Goal: Task Accomplishment & Management: Use online tool/utility

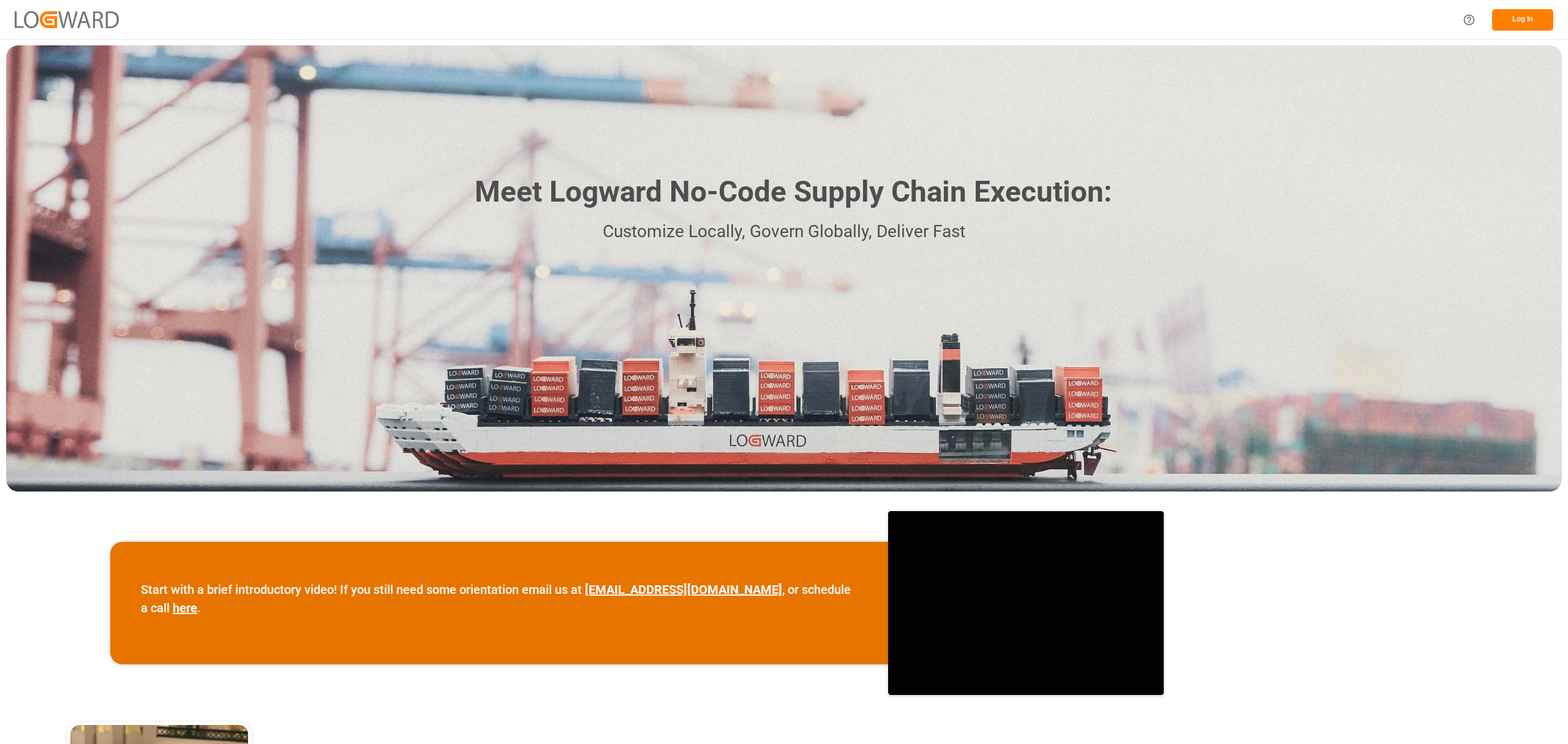
click at [1522, 18] on button "Log In" at bounding box center [1522, 20] width 61 height 21
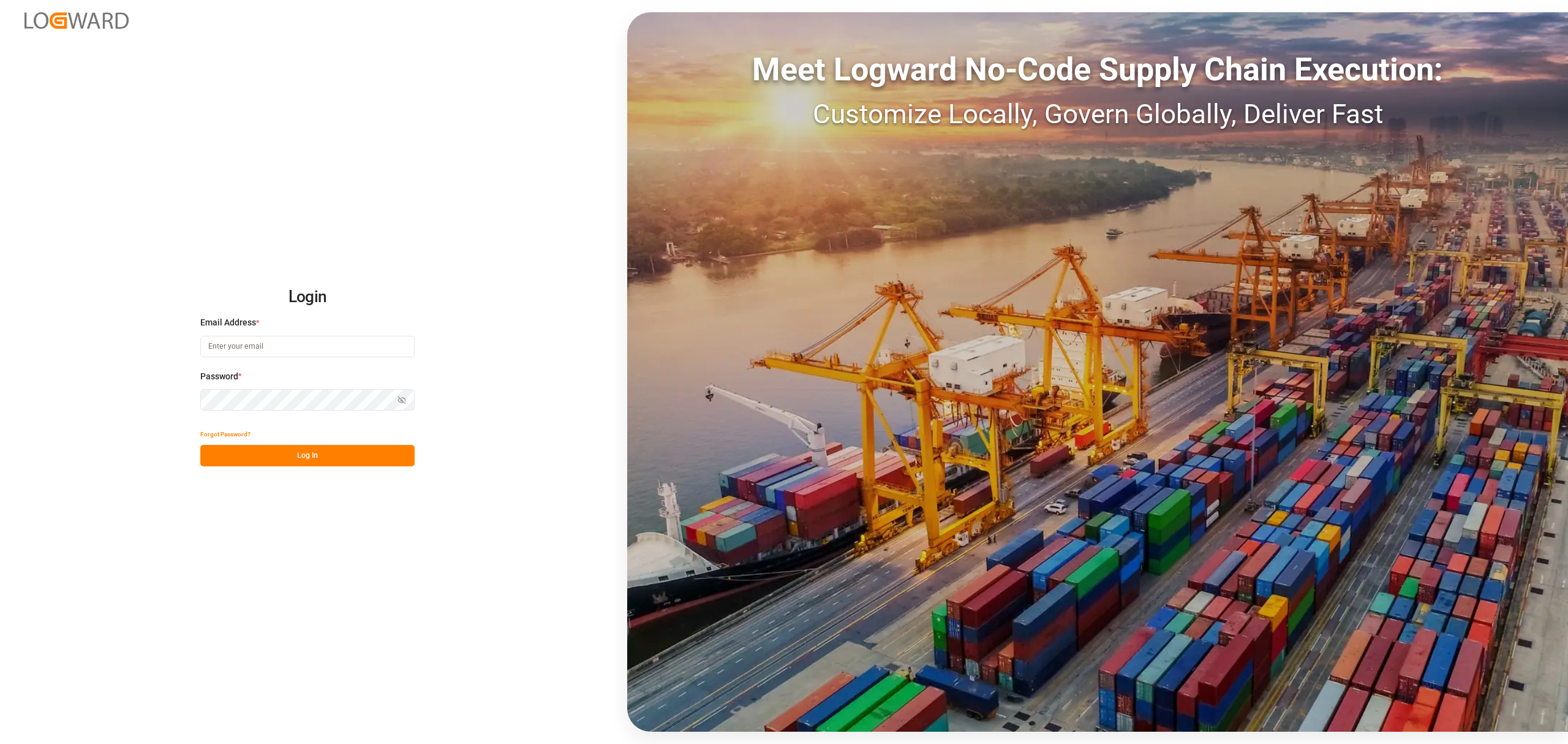
type input "[PERSON_NAME][EMAIL_ADDRESS][PERSON_NAME][DOMAIN_NAME]"
click at [319, 451] on button "Log In" at bounding box center [307, 456] width 214 height 21
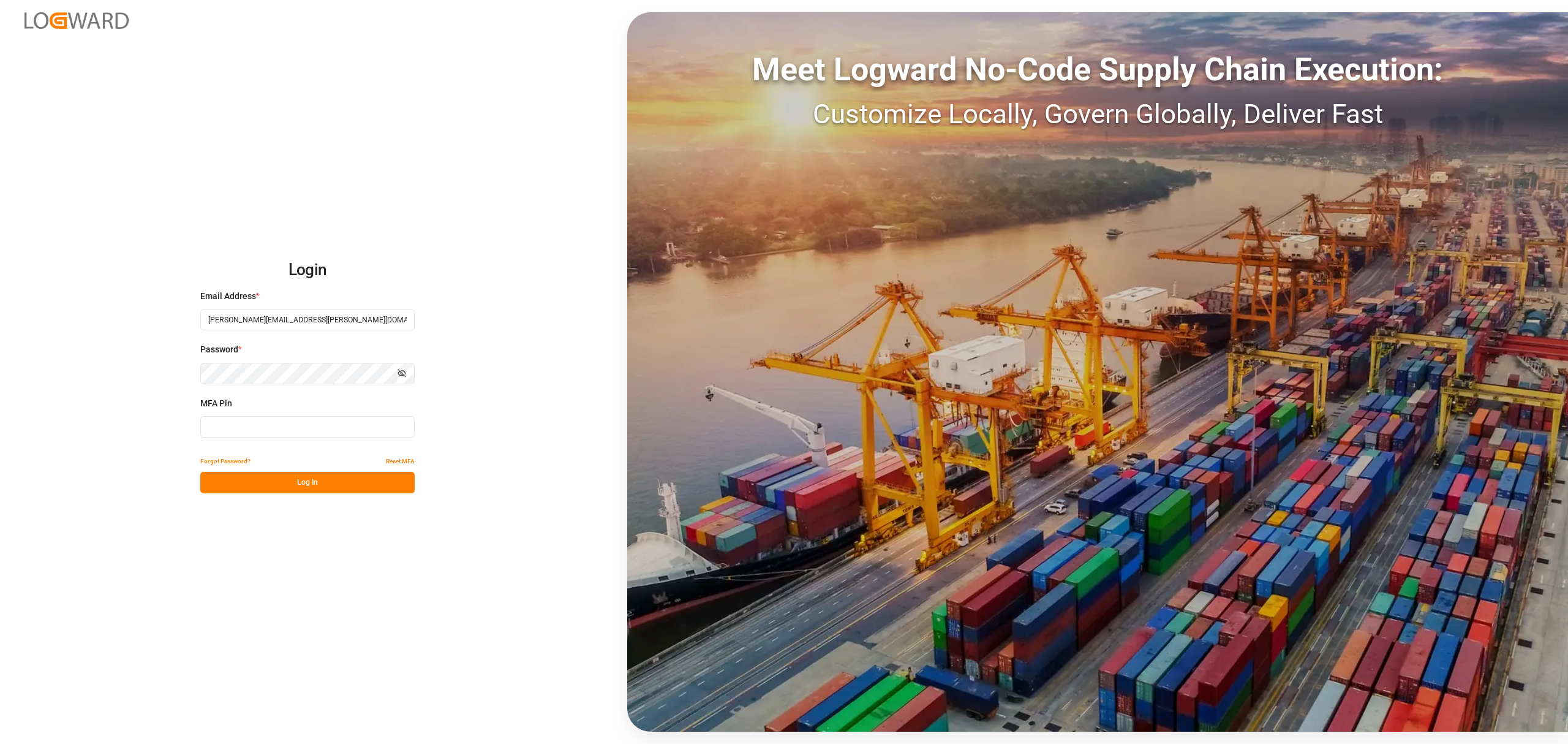
click at [305, 433] on input at bounding box center [307, 426] width 214 height 21
type input "648089"
click at [317, 493] on button "Log In" at bounding box center [307, 482] width 214 height 21
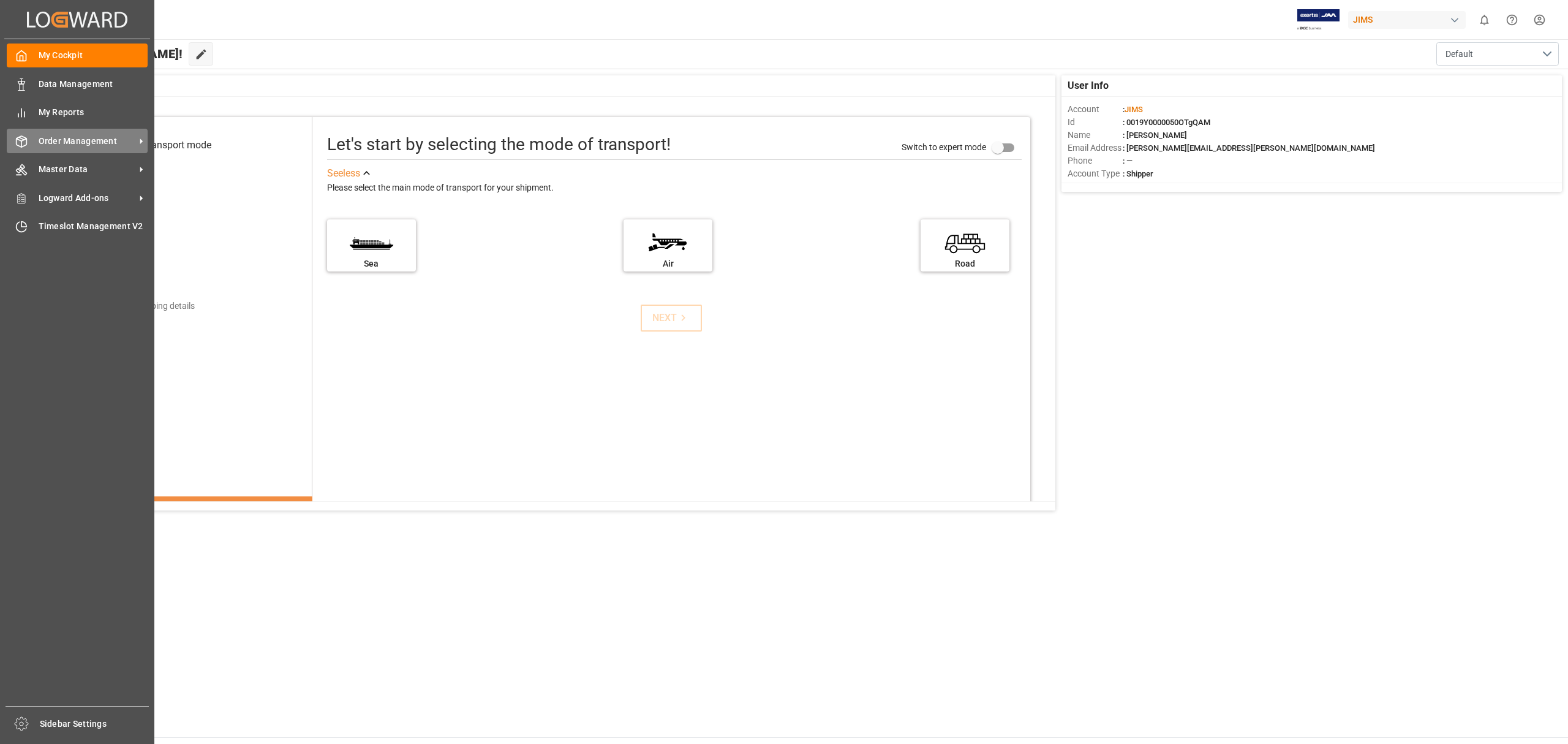
click at [81, 140] on span "Order Management" at bounding box center [86, 140] width 96 height 12
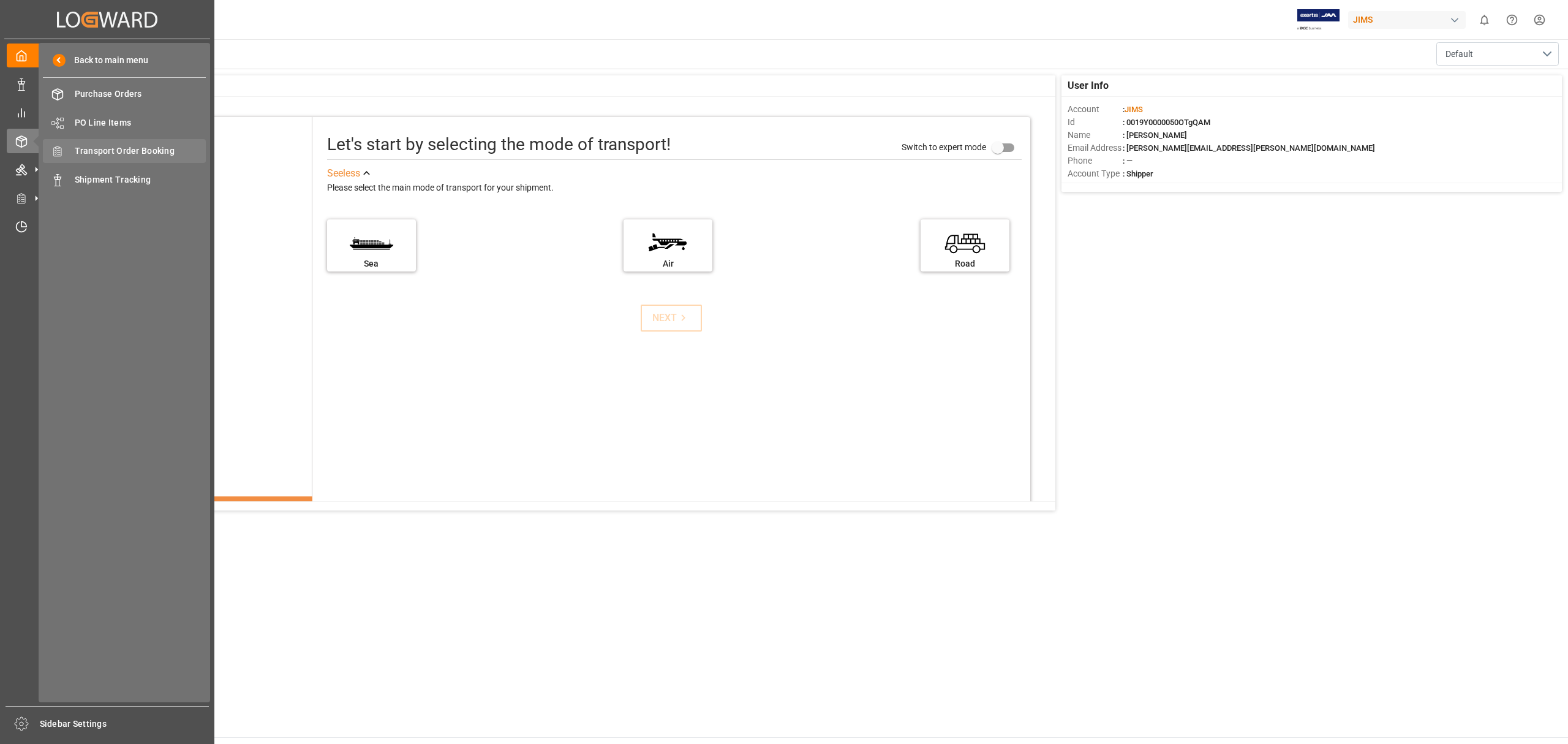
click at [138, 147] on span "Transport Order Booking" at bounding box center [140, 150] width 132 height 12
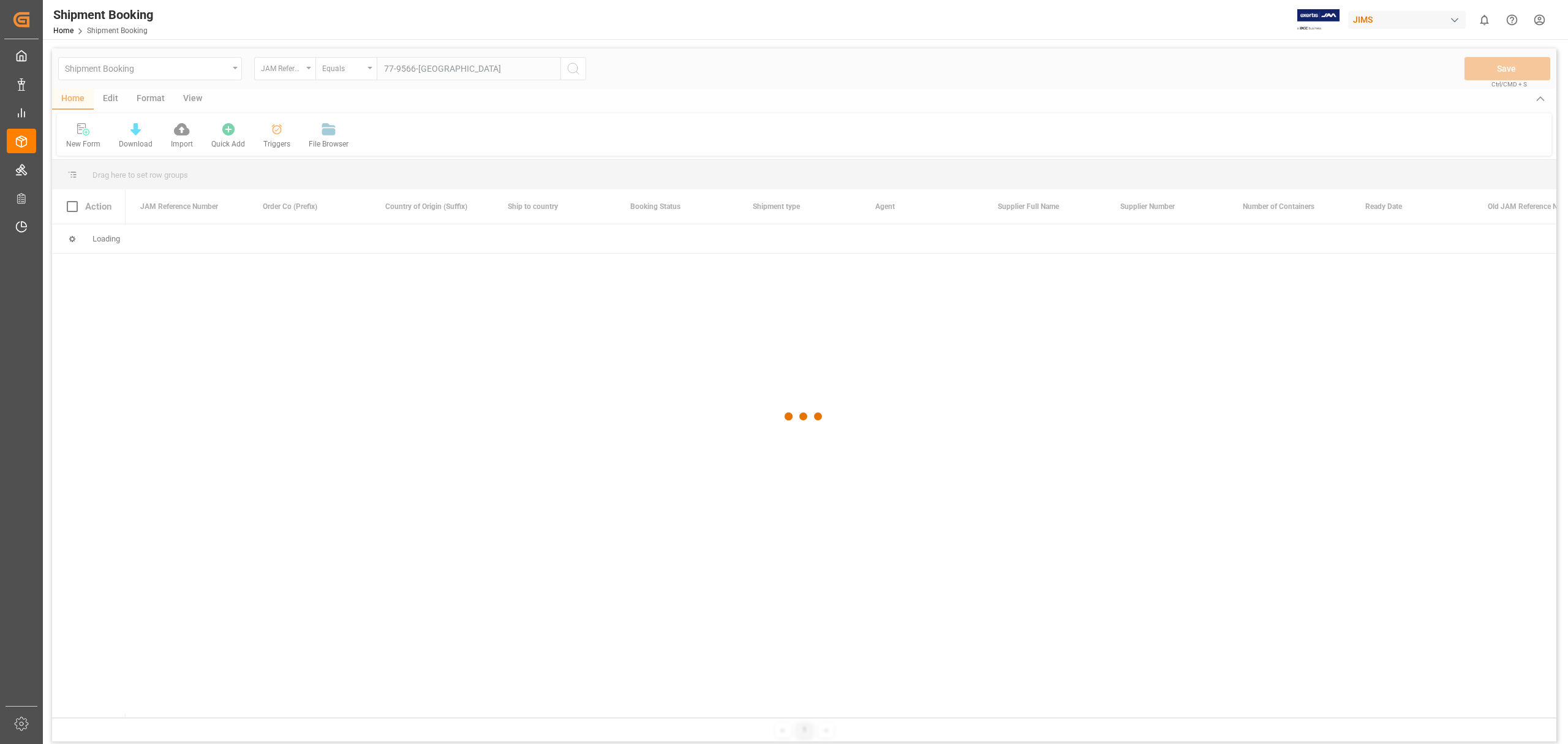
type input "77-9566-[GEOGRAPHIC_DATA]"
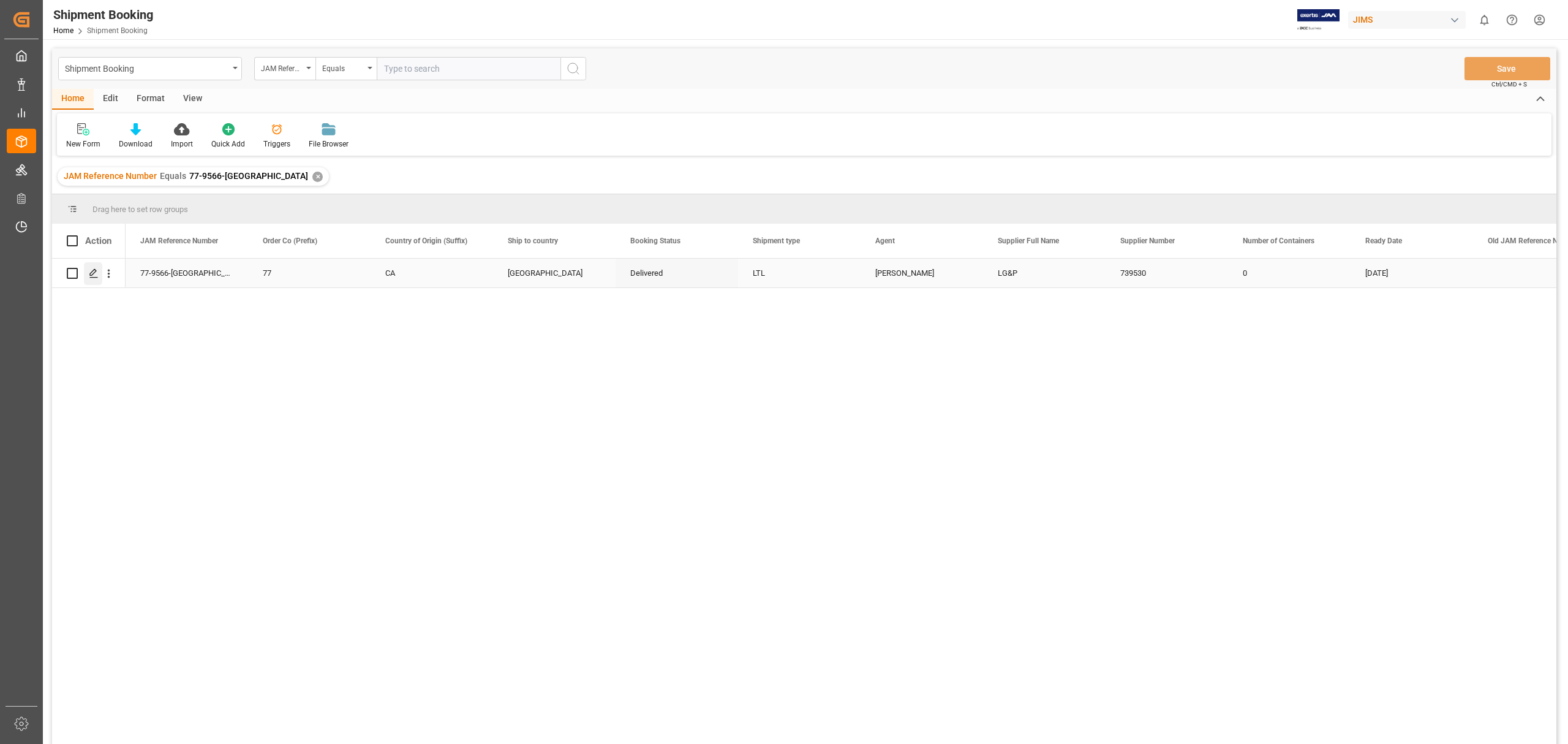
click at [94, 275] on icon "Press SPACE to select this row." at bounding box center [94, 273] width 10 height 10
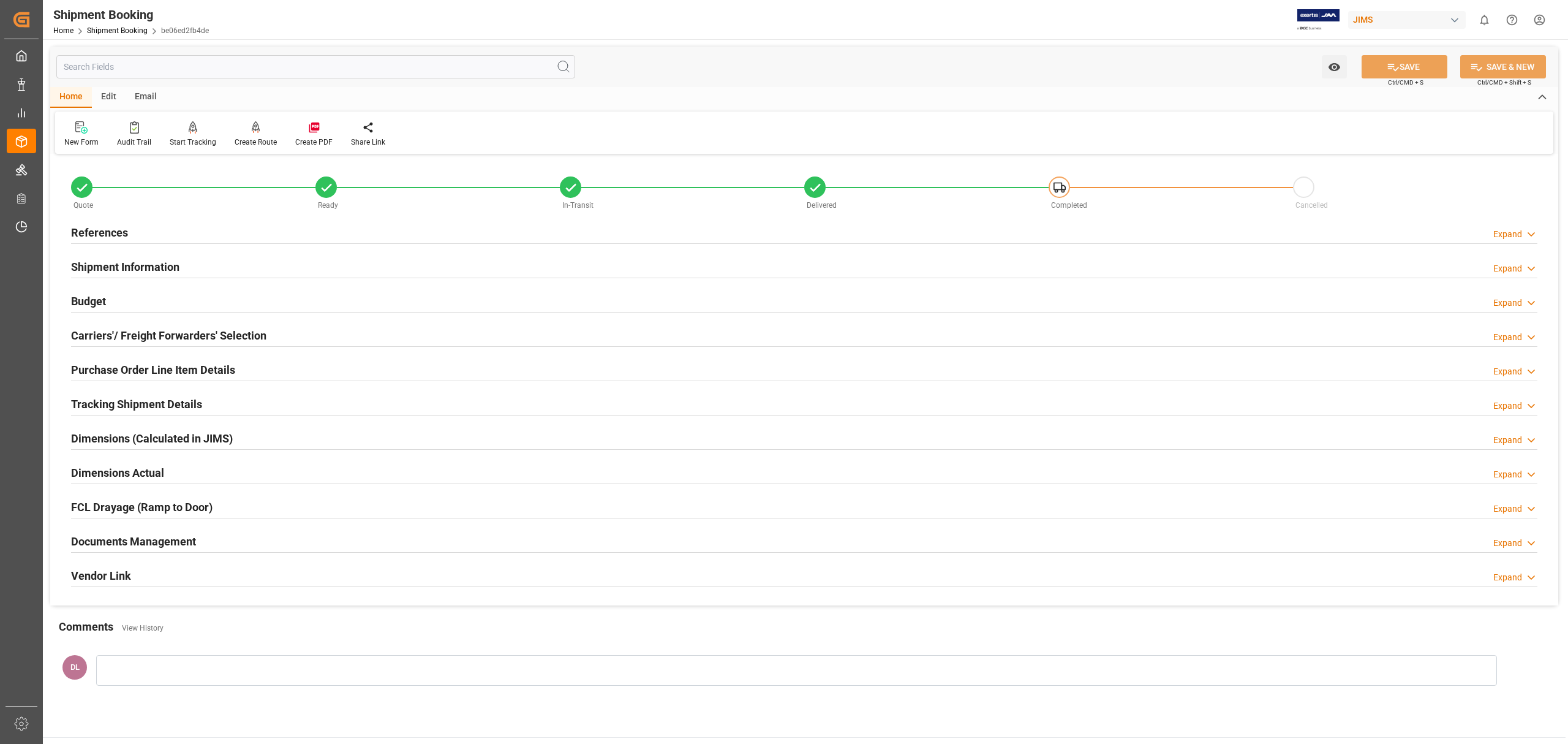
click at [272, 535] on div "Documents Management Expand" at bounding box center [803, 540] width 1466 height 23
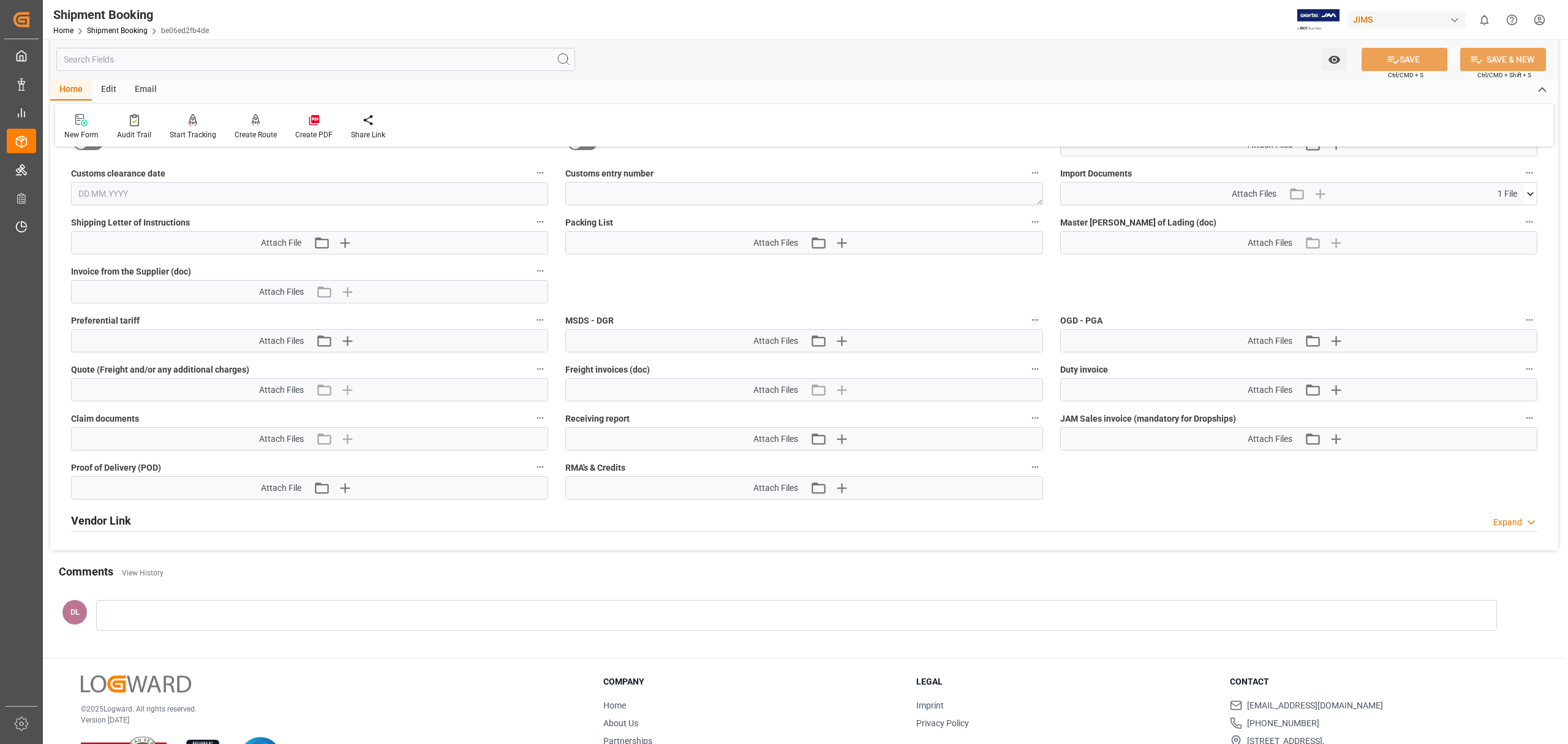
scroll to position [556, 0]
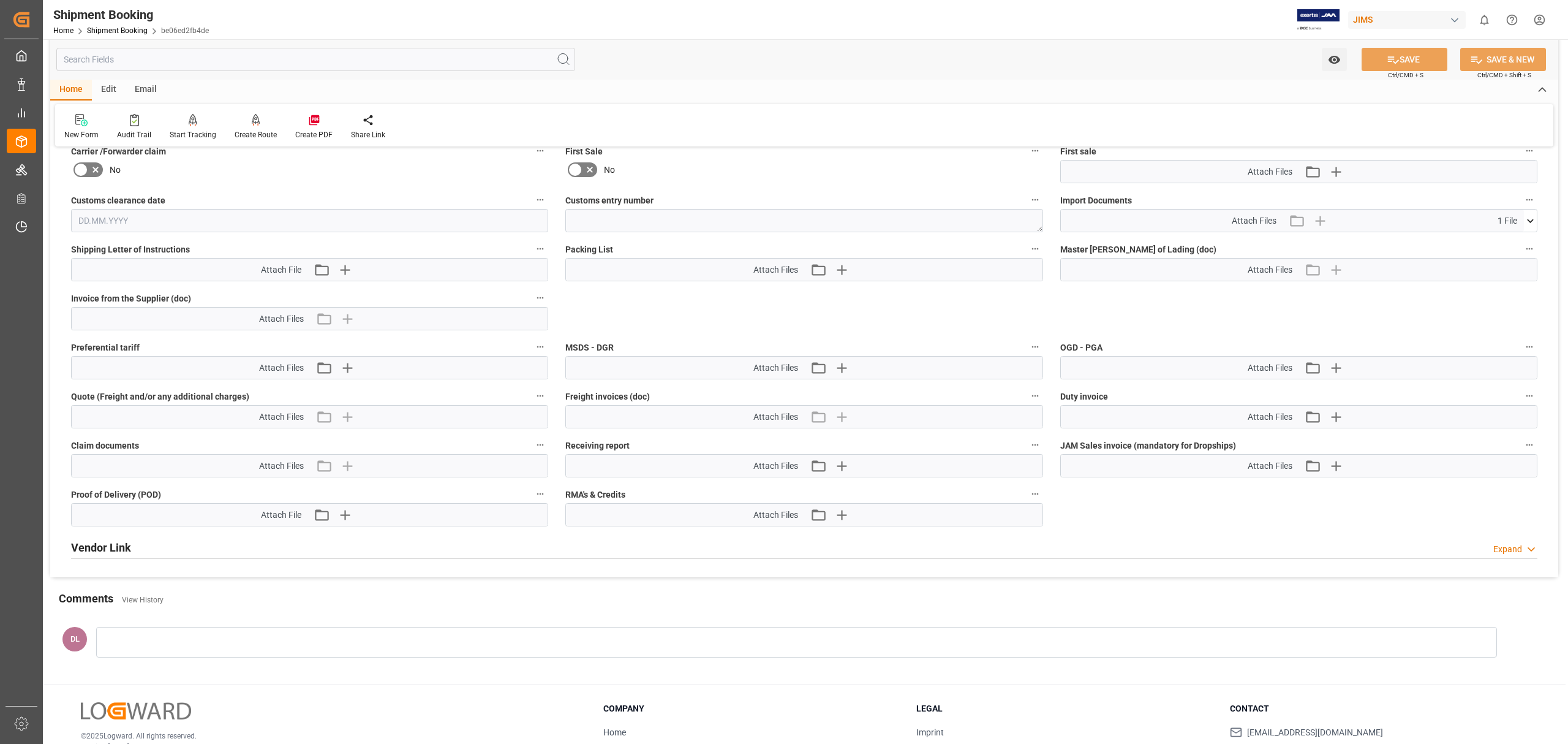
click at [1533, 214] on icon at bounding box center [1530, 220] width 12 height 12
click at [1504, 238] on icon at bounding box center [1497, 243] width 12 height 12
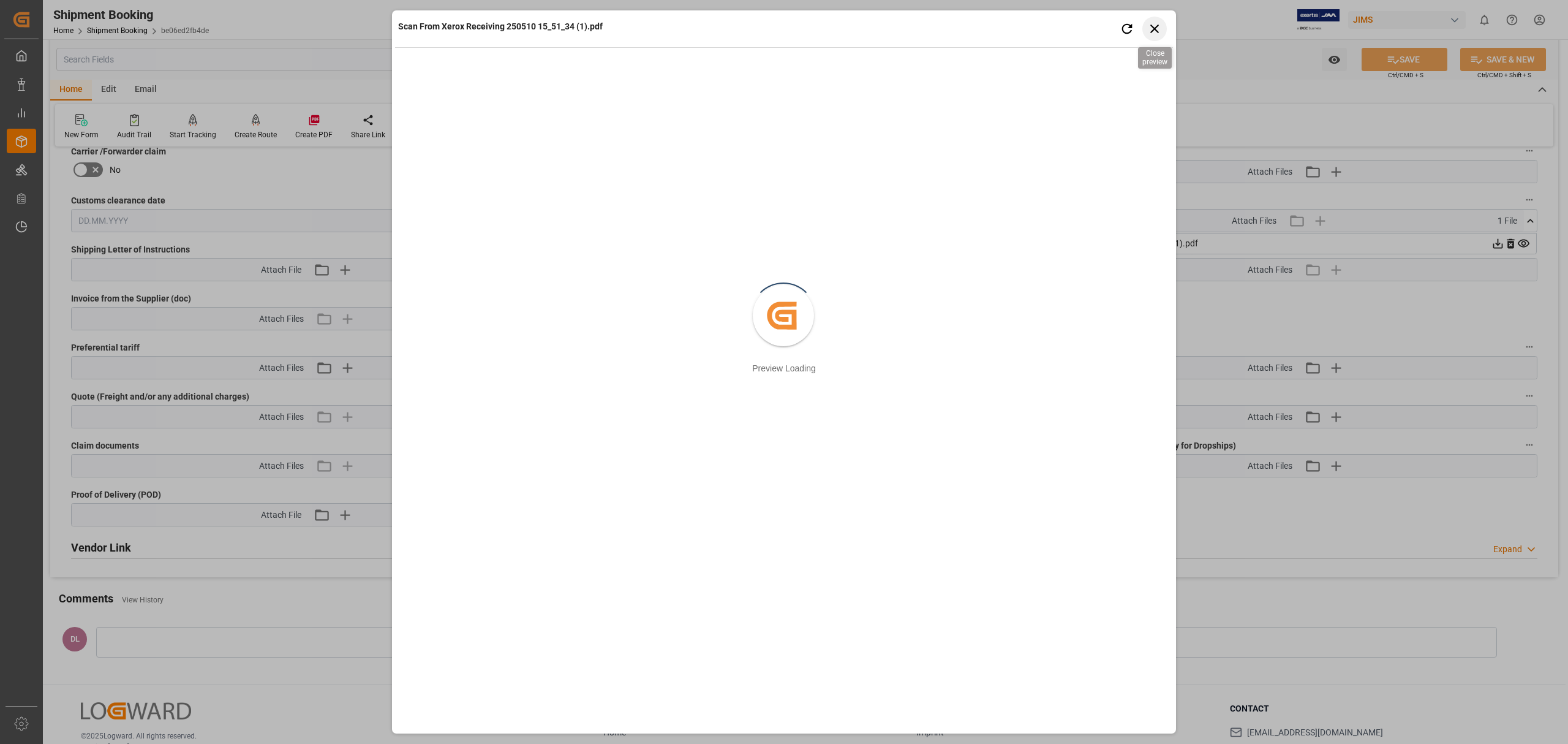
click at [1152, 30] on icon "button" at bounding box center [1154, 29] width 9 height 9
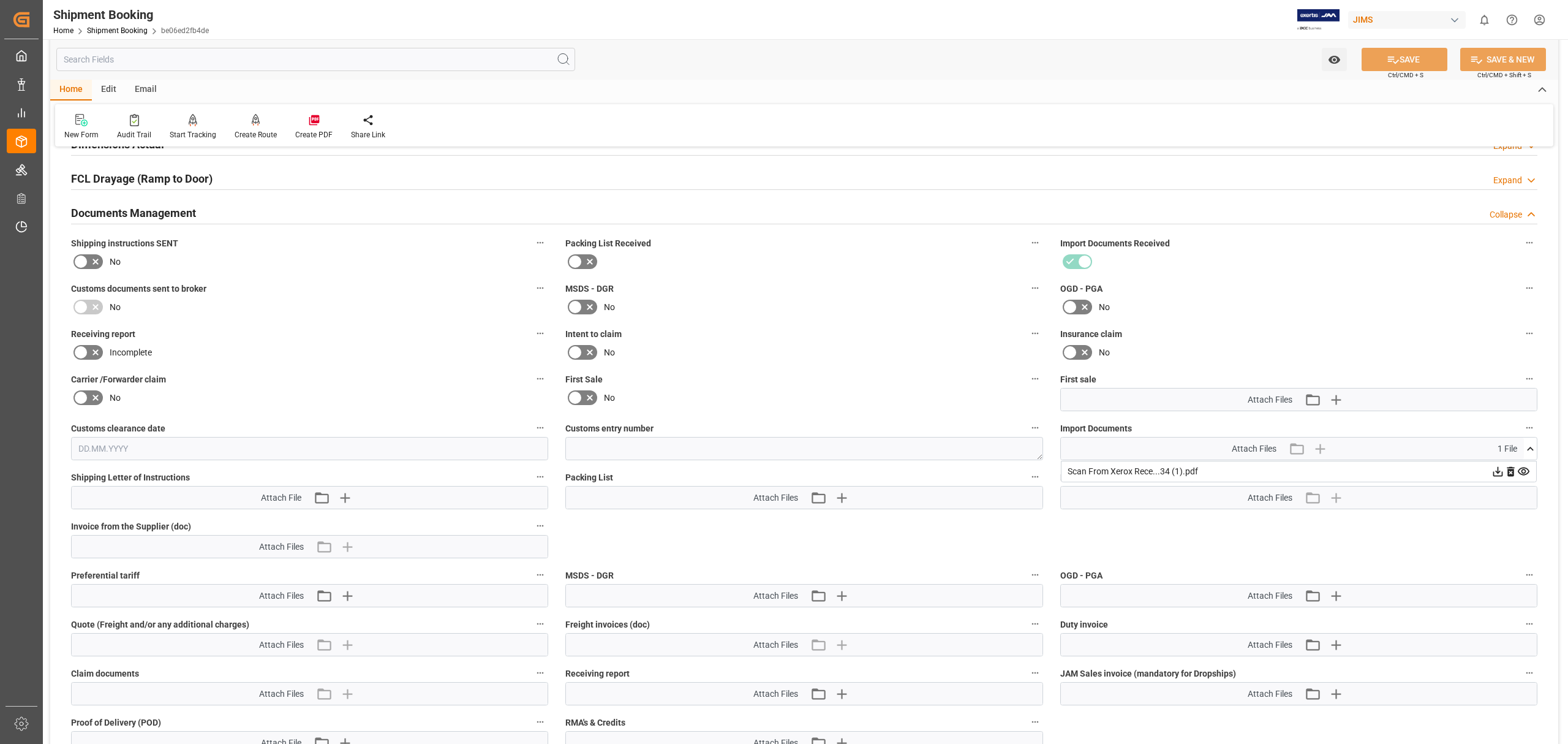
scroll to position [408, 0]
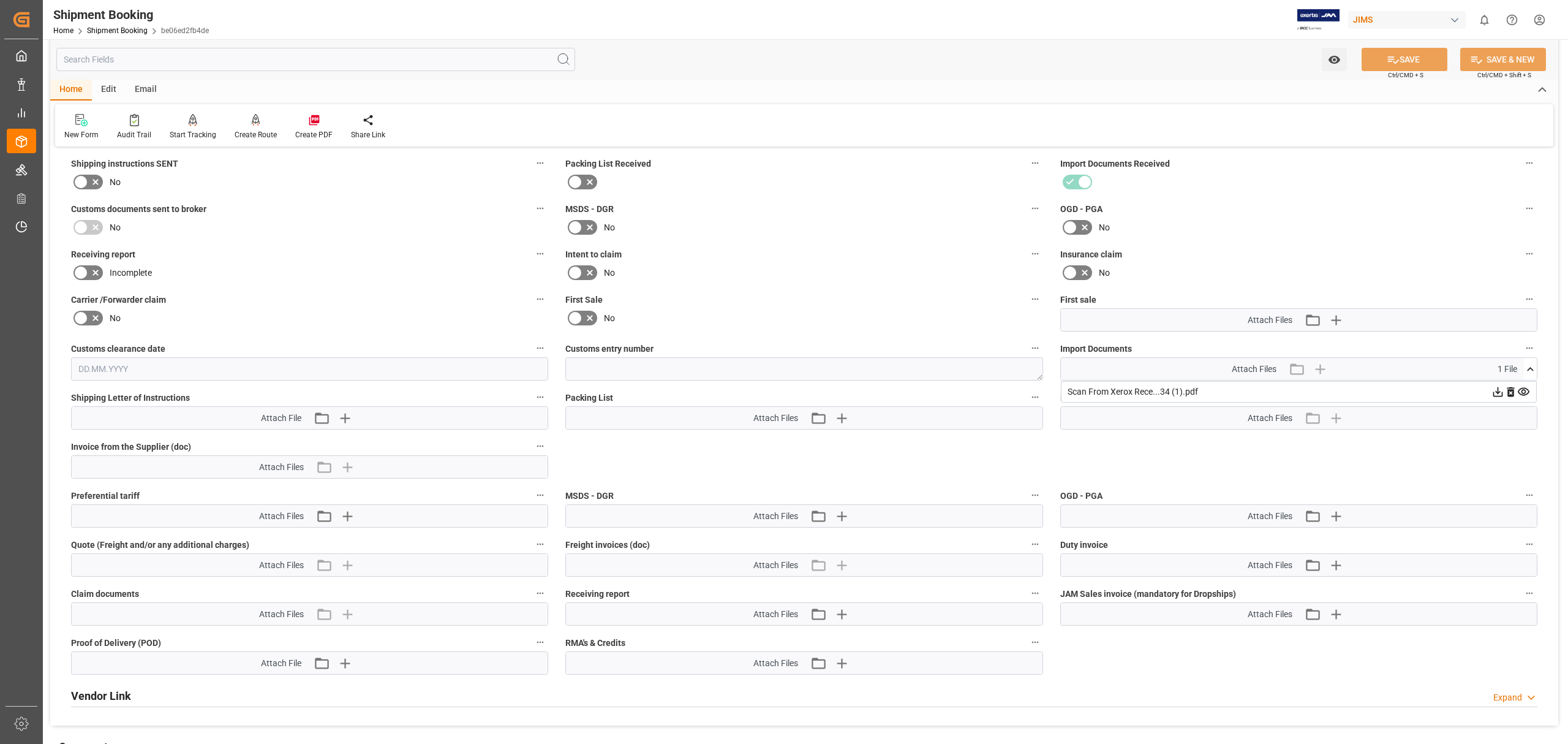
click at [1529, 389] on div "Scan From Xerox Rece...34 (1).pdf" at bounding box center [1299, 392] width 476 height 21
click at [1504, 389] on icon at bounding box center [1497, 391] width 12 height 12
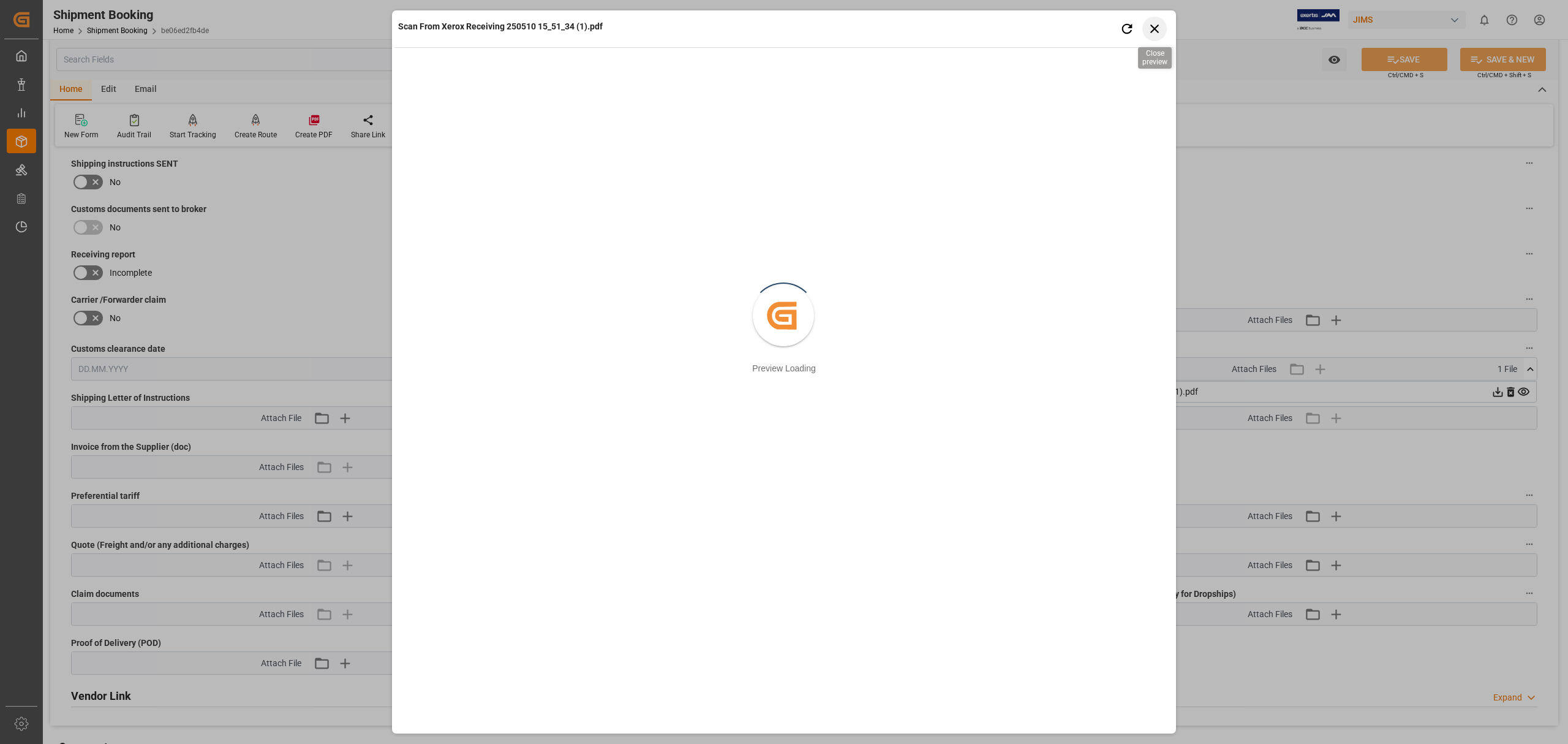
click at [1154, 27] on icon "button" at bounding box center [1155, 29] width 15 height 15
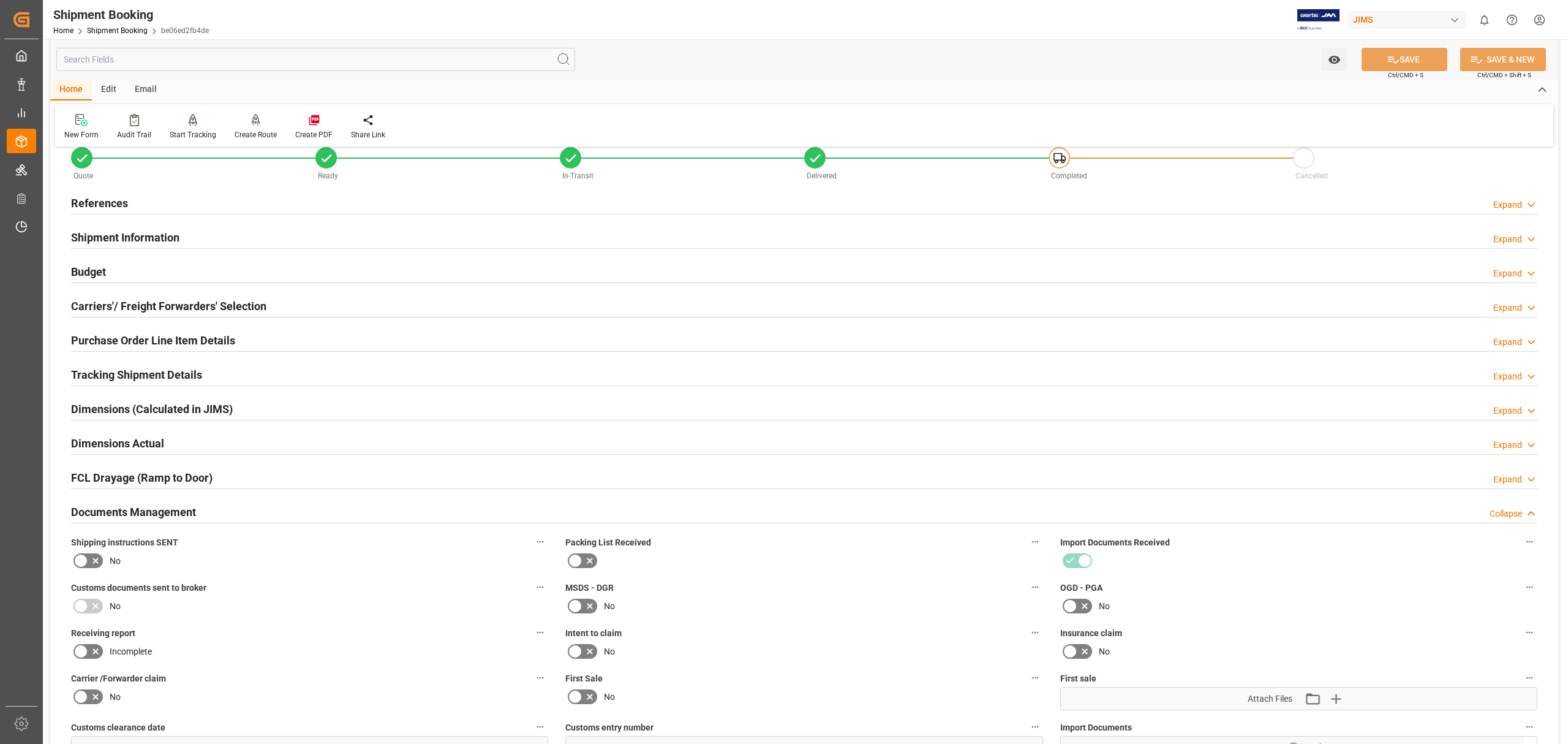
scroll to position [0, 0]
